Goal: Task Accomplishment & Management: Complete application form

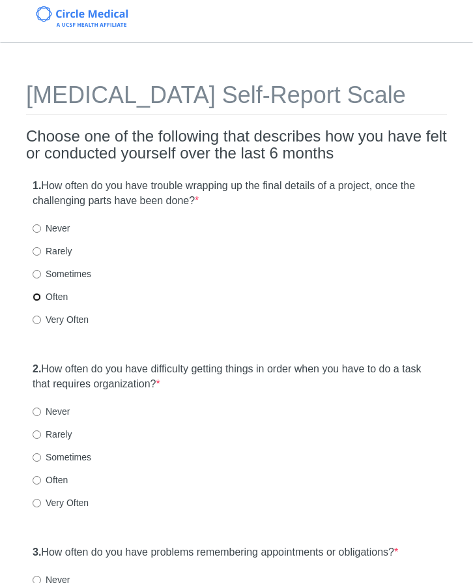
click at [38, 294] on input "Often" at bounding box center [37, 297] width 8 height 8
radio input "true"
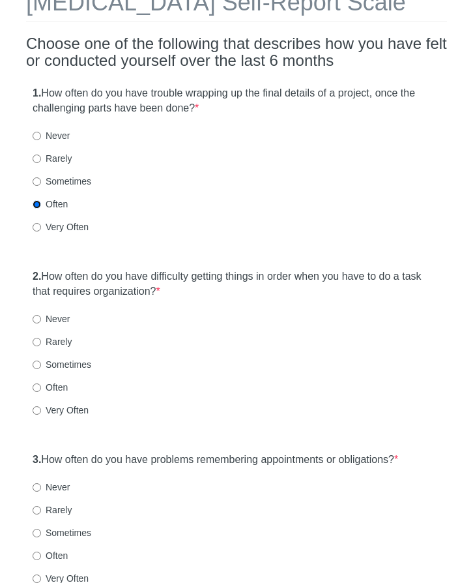
scroll to position [94, 0]
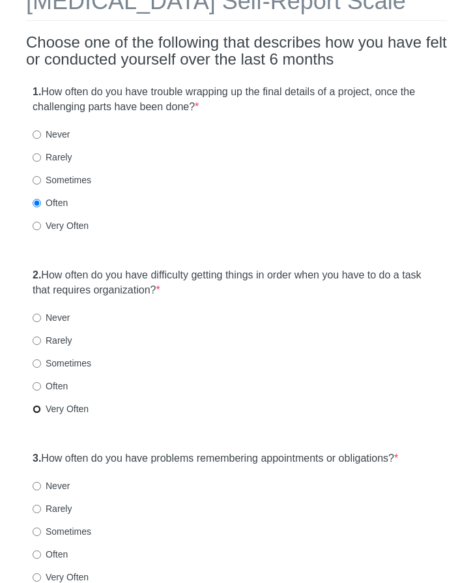
click at [36, 411] on input "Very Often" at bounding box center [37, 409] width 8 height 8
radio input "true"
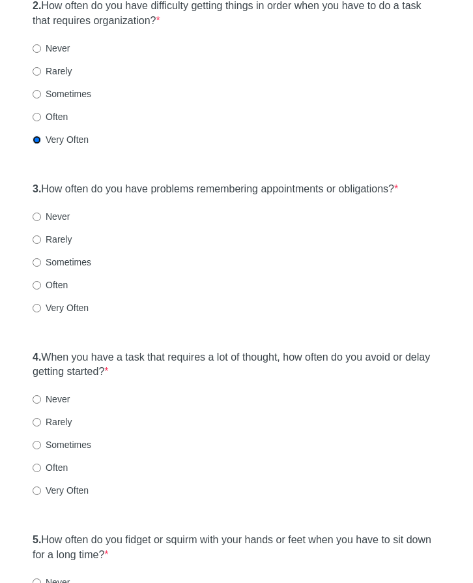
scroll to position [366, 0]
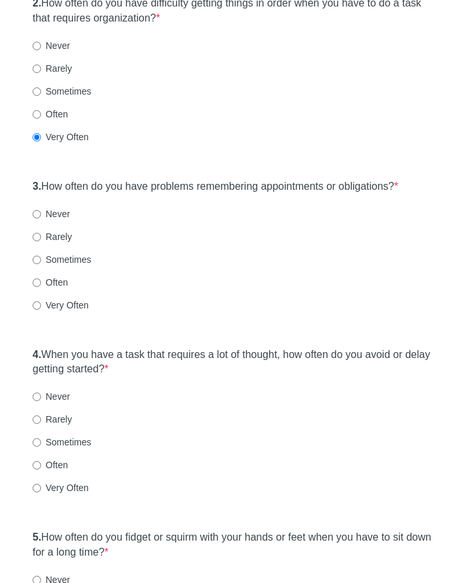
click at [200, 321] on div "3. How often do you have problems remembering appointments or obligations? * Ne…" at bounding box center [236, 252] width 421 height 158
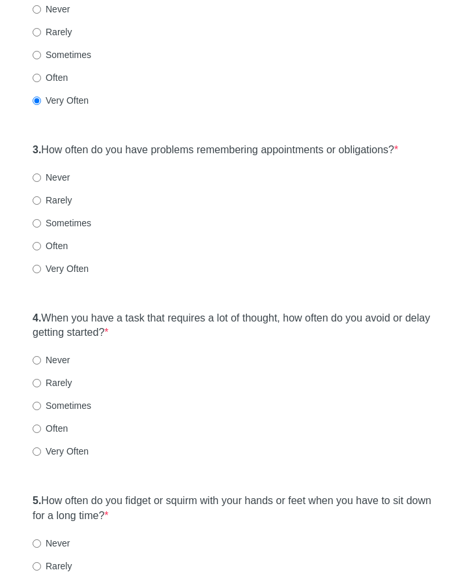
scroll to position [395, 0]
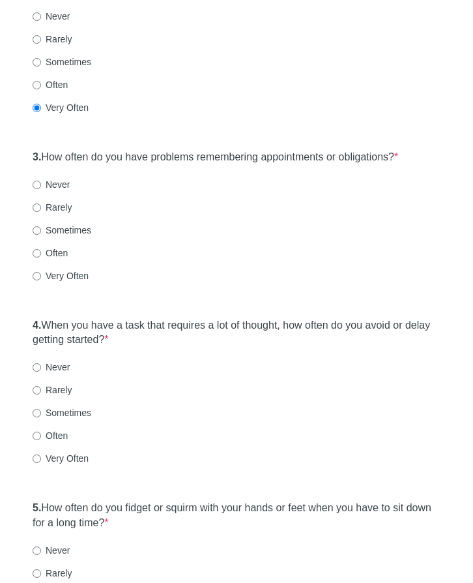
click at [45, 255] on label "Often" at bounding box center [50, 252] width 35 height 13
click at [41, 255] on input "Often" at bounding box center [37, 253] width 8 height 8
radio input "true"
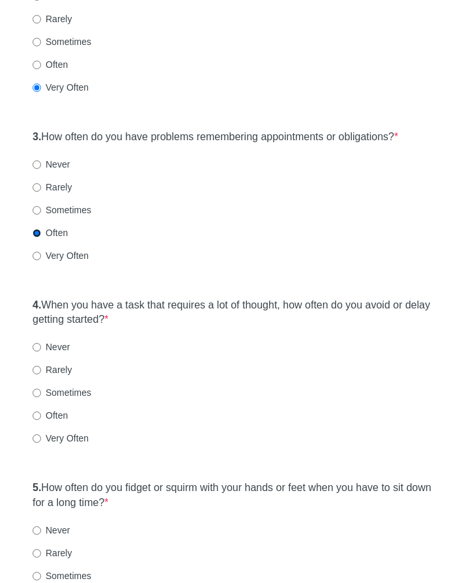
scroll to position [407, 0]
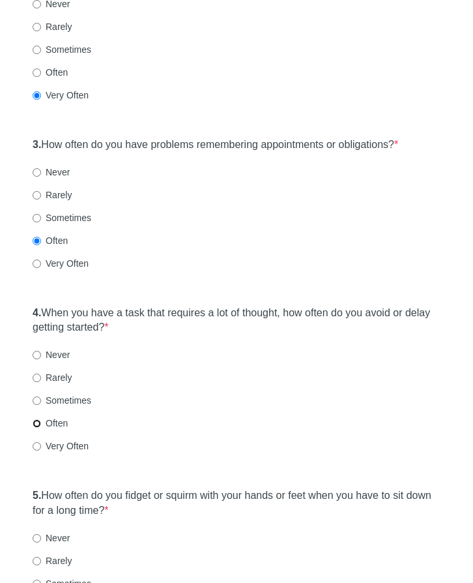
click at [35, 428] on input "Often" at bounding box center [37, 423] width 8 height 8
radio input "true"
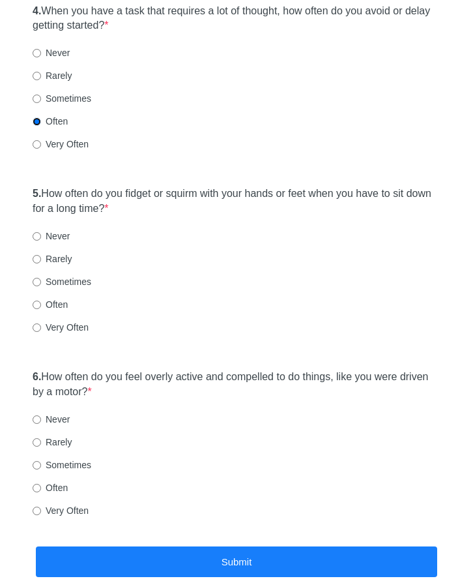
scroll to position [782, 0]
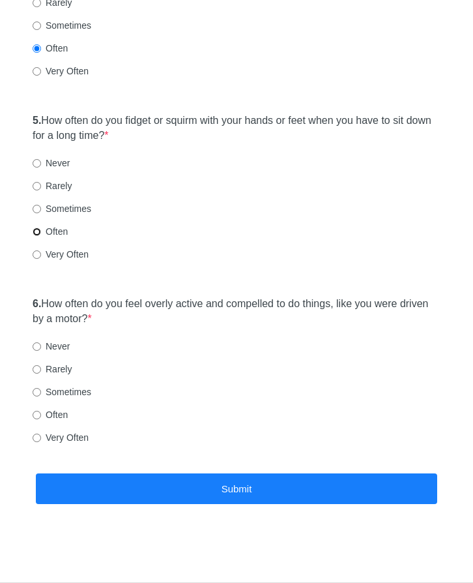
click at [35, 232] on input "Often" at bounding box center [37, 231] width 8 height 8
radio input "true"
click at [54, 416] on label "Often" at bounding box center [50, 414] width 35 height 13
click at [41, 416] on input "Often" at bounding box center [37, 415] width 8 height 8
radio input "true"
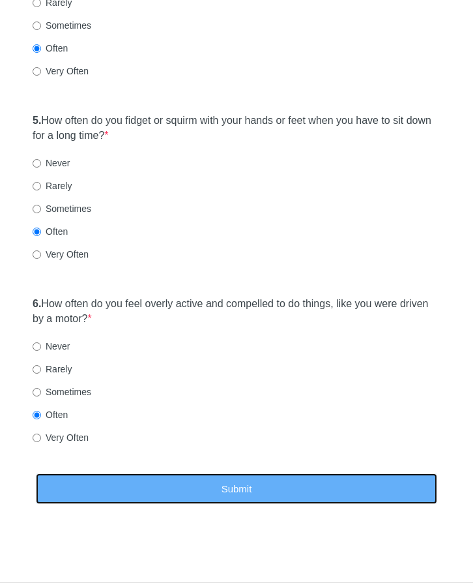
click at [80, 491] on button "Submit" at bounding box center [236, 488] width 401 height 31
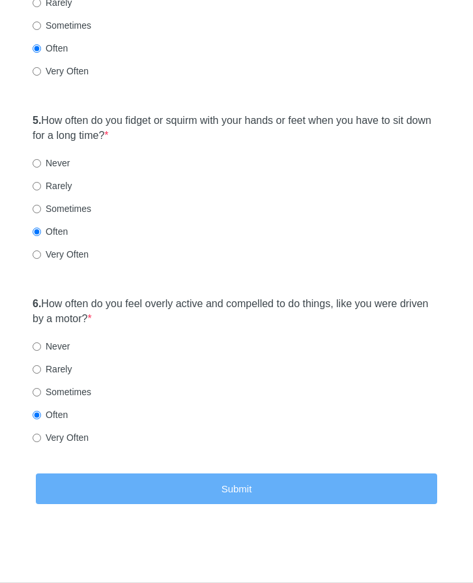
scroll to position [0, 0]
